Goal: Use online tool/utility: Utilize a website feature to perform a specific function

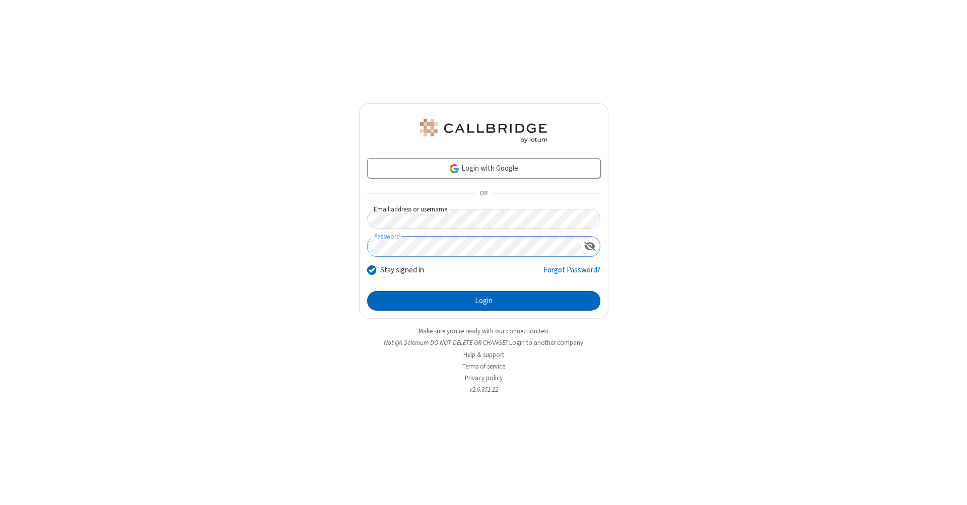
click at [483, 301] on button "Login" at bounding box center [483, 301] width 233 height 20
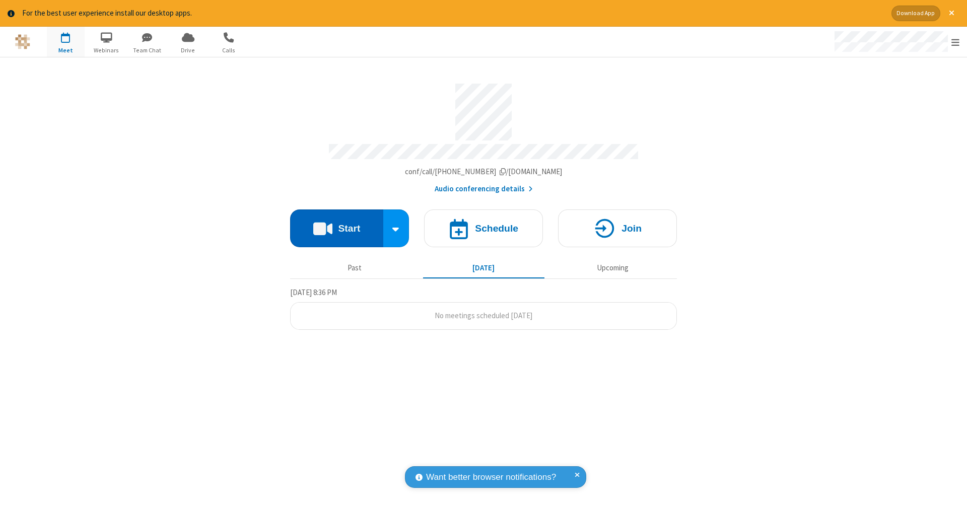
click at [336, 223] on button "Start" at bounding box center [336, 228] width 93 height 38
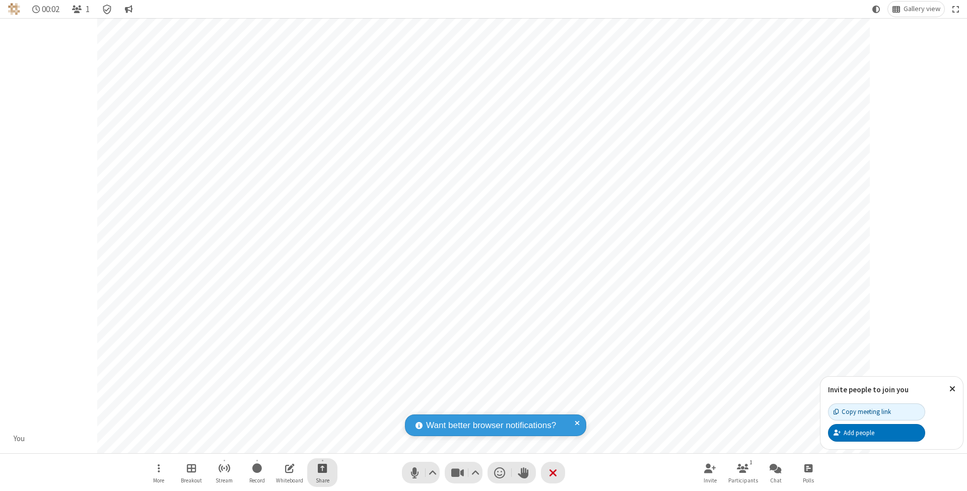
click at [322, 468] on span "Start sharing" at bounding box center [323, 468] width 10 height 13
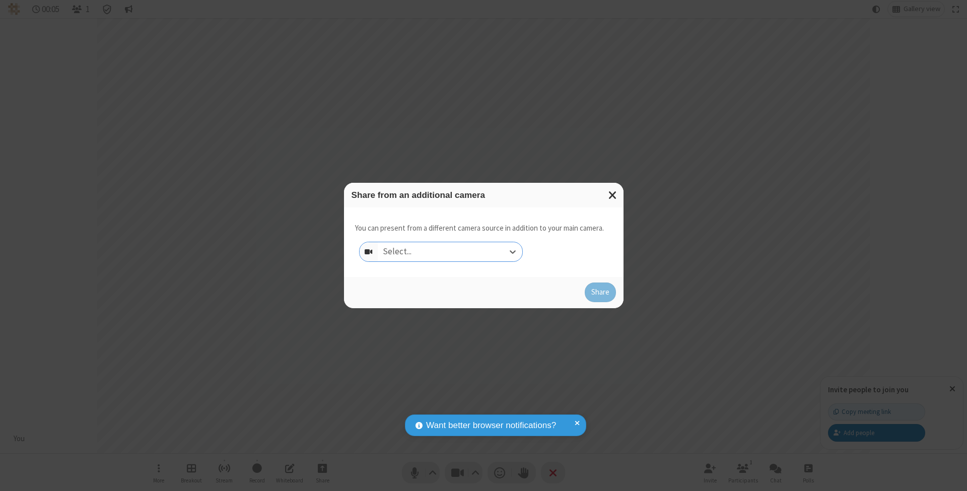
click at [450, 251] on div "Select..." at bounding box center [450, 251] width 144 height 19
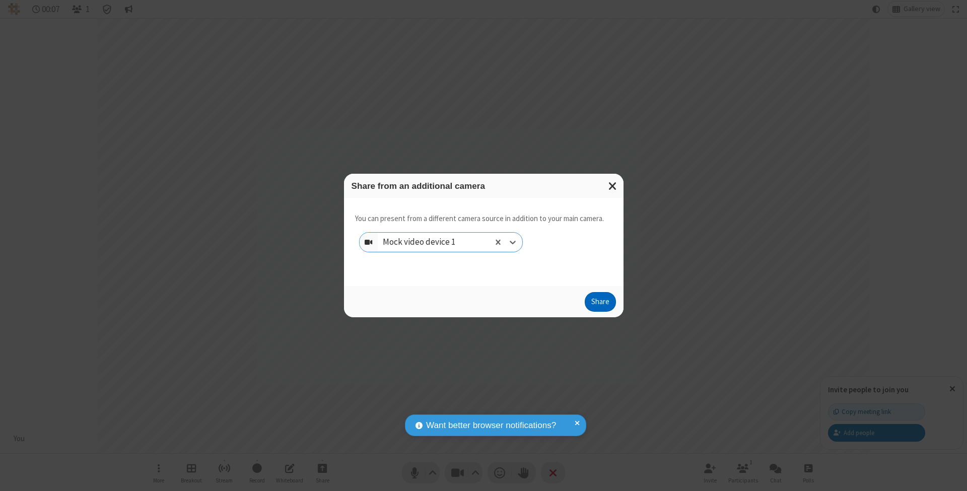
click at [600, 311] on button "Share" at bounding box center [599, 302] width 31 height 20
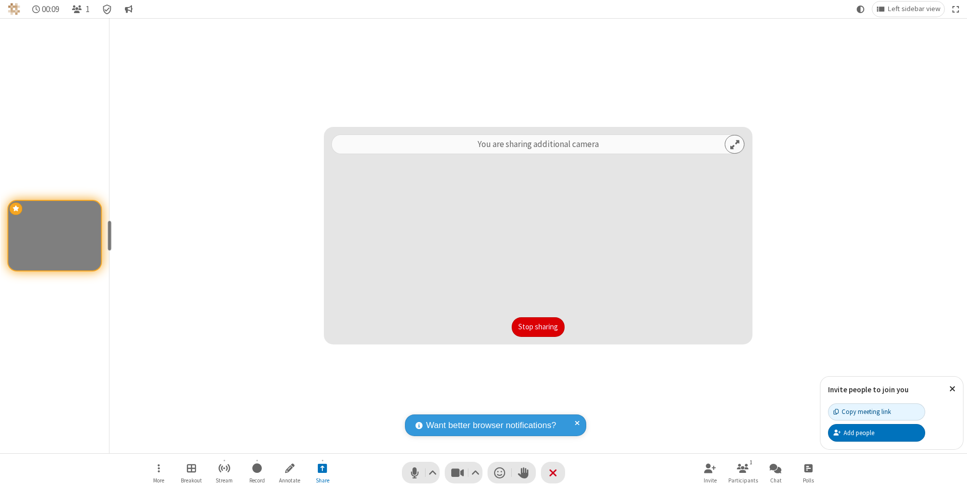
click at [538, 327] on button "Stop sharing" at bounding box center [537, 327] width 53 height 20
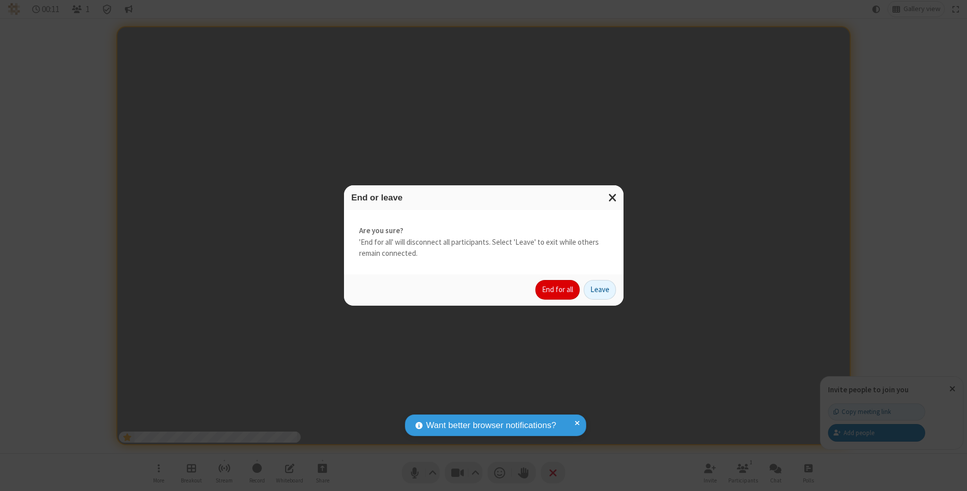
click at [558, 289] on button "End for all" at bounding box center [557, 290] width 44 height 20
